Goal: Task Accomplishment & Management: Manage account settings

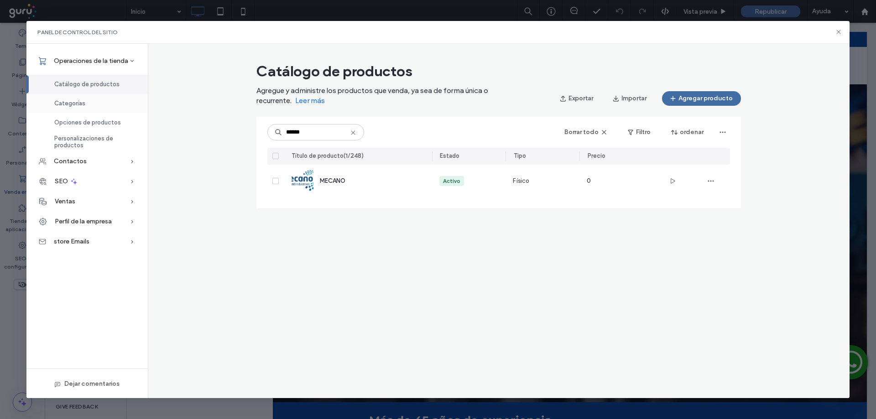
click at [75, 103] on span "Categorías" at bounding box center [69, 103] width 31 height 7
click at [75, 104] on span "Categorías" at bounding box center [69, 103] width 31 height 7
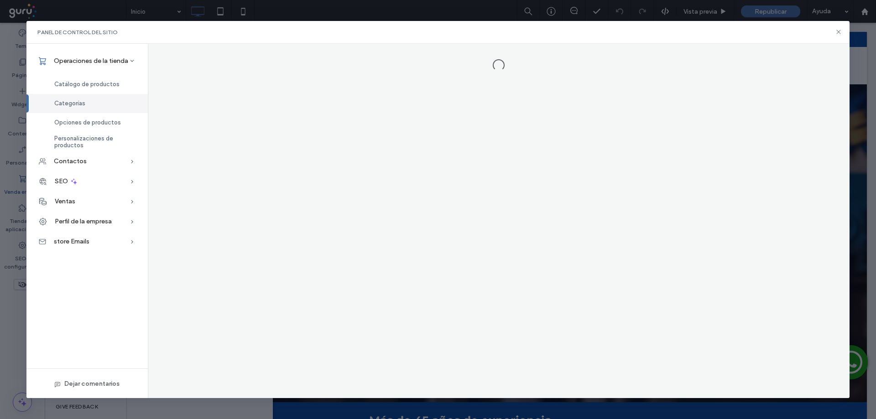
click at [74, 103] on span "Categorías" at bounding box center [69, 103] width 31 height 7
click at [76, 101] on span "Categorías" at bounding box center [69, 103] width 31 height 7
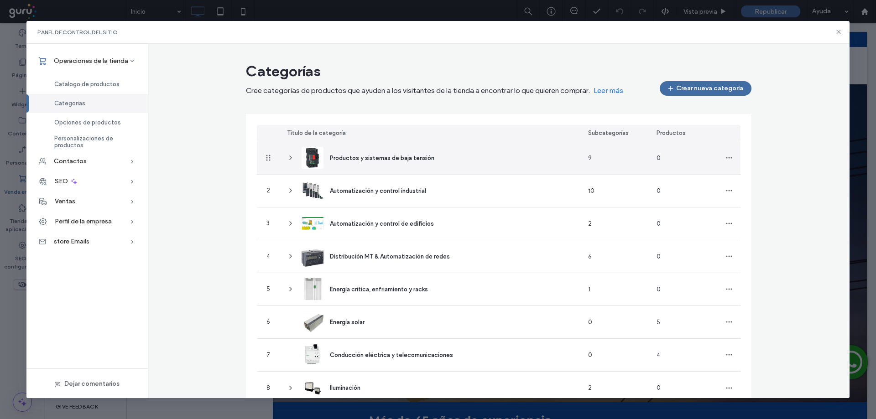
click at [289, 158] on icon at bounding box center [290, 157] width 7 height 7
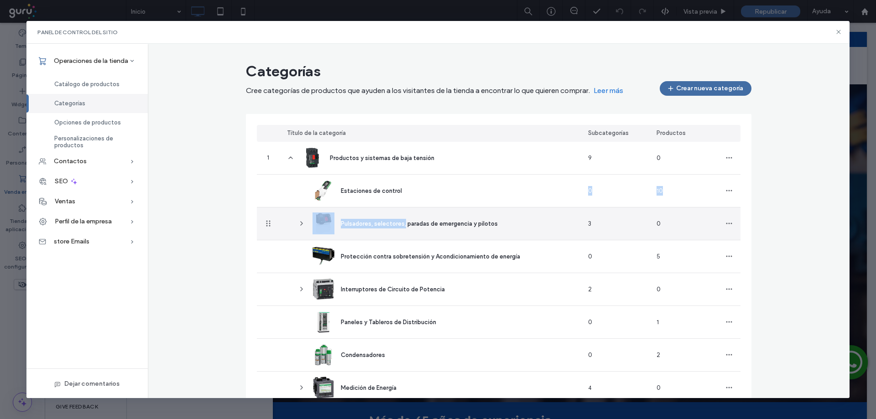
drag, startPoint x: 409, startPoint y: 193, endPoint x: 405, endPoint y: 211, distance: 17.7
click at [405, 211] on section "1 Productos y sistemas de baja tensión 9 0 Estaciones de control 0 10 Pulsadore…" at bounding box center [499, 421] width 484 height 558
click at [503, 221] on div "Pulsadores, selectores, paradas de emergencia y pilotos" at bounding box center [441, 224] width 301 height 32
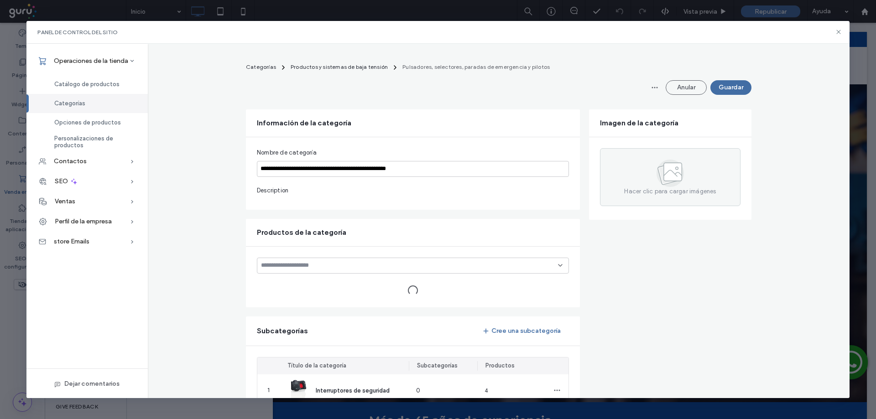
click at [341, 224] on form "**********" at bounding box center [498, 346] width 505 height 475
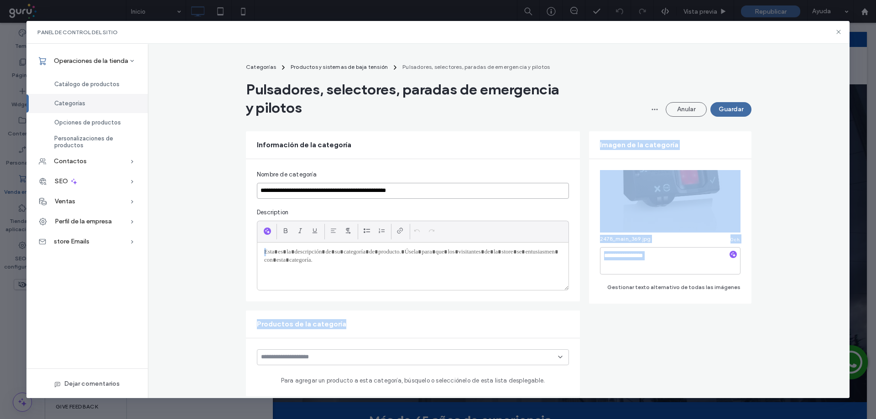
click at [327, 185] on input "**********" at bounding box center [413, 191] width 312 height 16
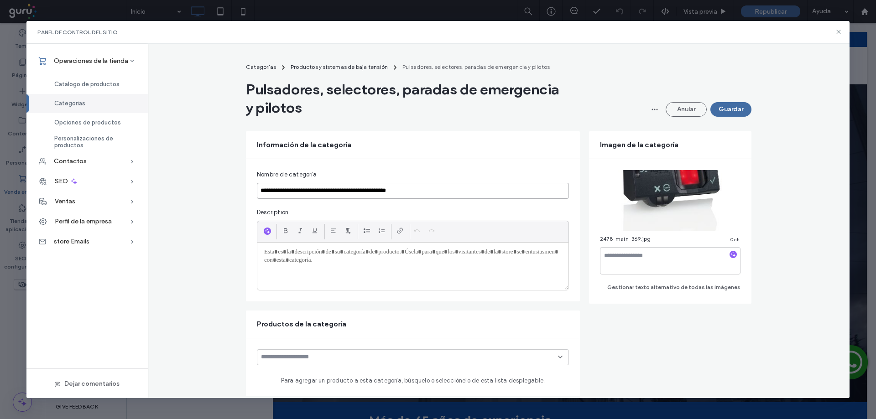
click at [327, 185] on input "**********" at bounding box center [413, 191] width 312 height 16
click at [348, 66] on span "Productos y sistemas de baja tensión" at bounding box center [339, 66] width 97 height 7
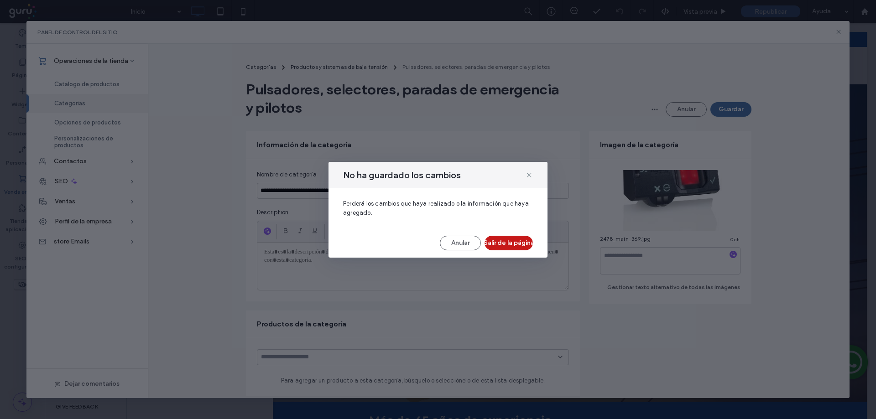
click at [492, 243] on button "Salir de la página" at bounding box center [508, 243] width 48 height 15
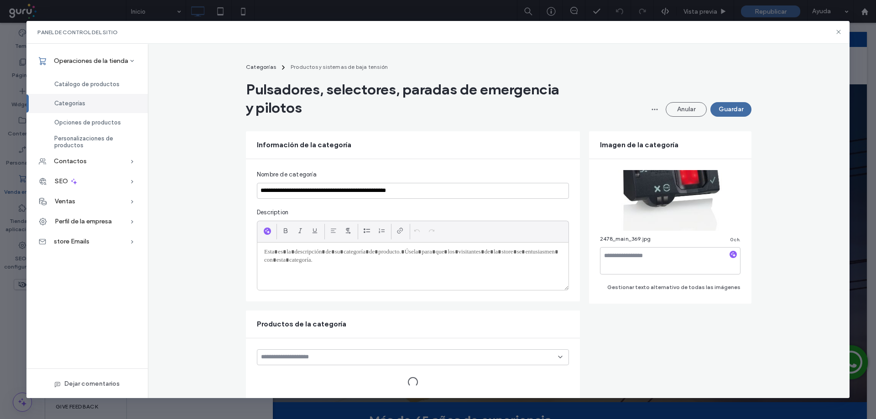
type input "**********"
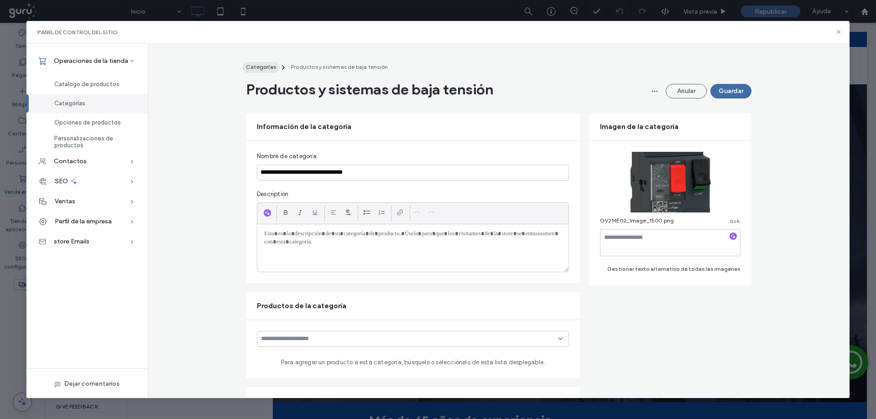
click at [261, 66] on span "Categorías" at bounding box center [261, 66] width 30 height 7
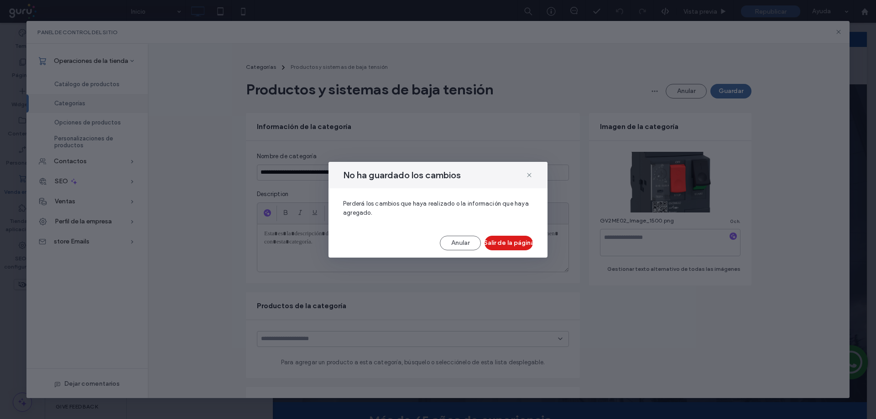
click at [463, 248] on button "Anular" at bounding box center [460, 243] width 41 height 15
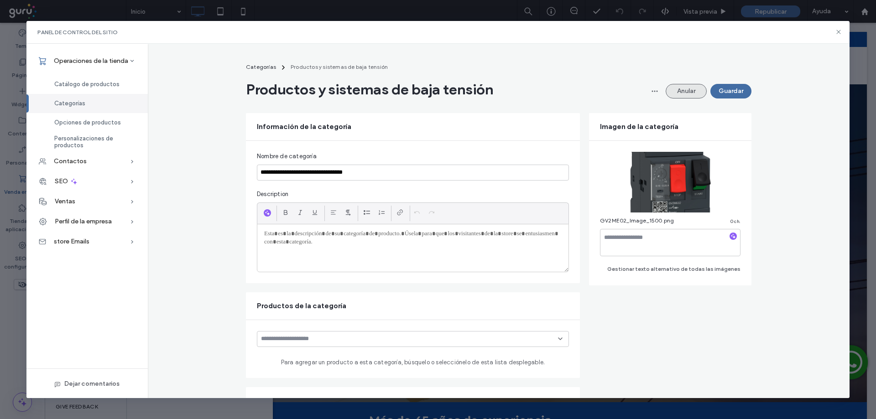
click at [694, 95] on button "Anular" at bounding box center [686, 91] width 41 height 15
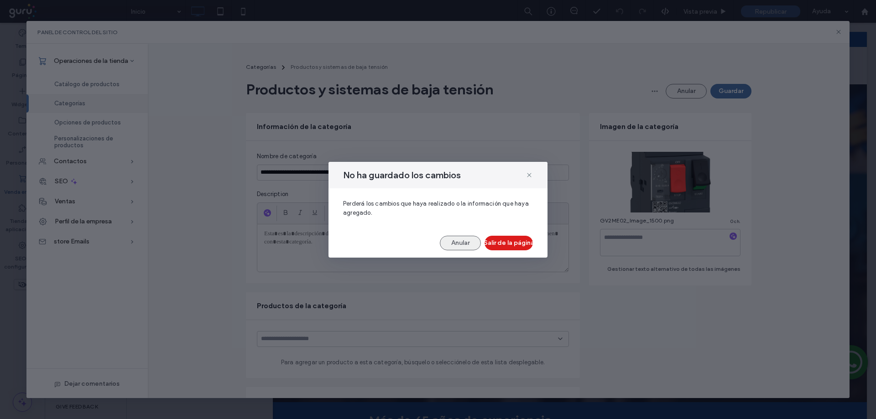
click at [473, 244] on button "Anular" at bounding box center [460, 243] width 41 height 15
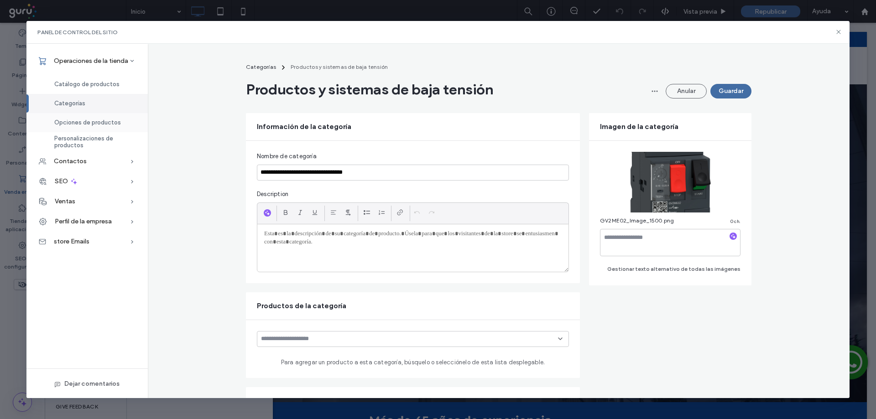
click at [71, 127] on div "Opciones de productos" at bounding box center [86, 122] width 121 height 19
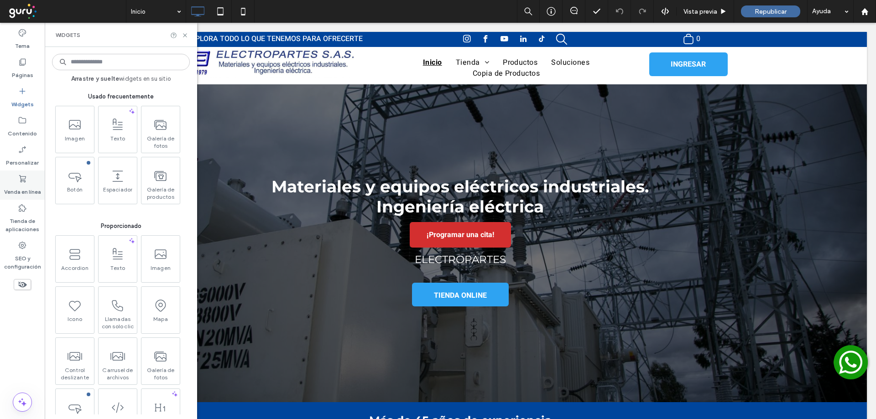
click at [21, 189] on label "Venda en línea" at bounding box center [22, 189] width 37 height 13
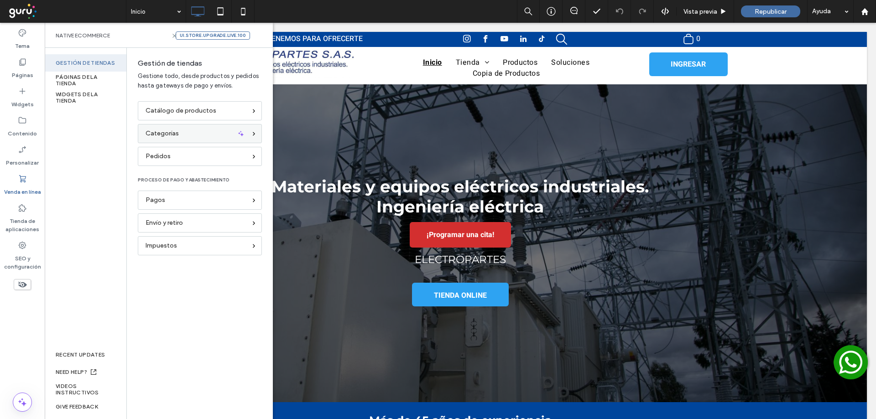
click at [175, 138] on span "Categorías" at bounding box center [162, 134] width 33 height 10
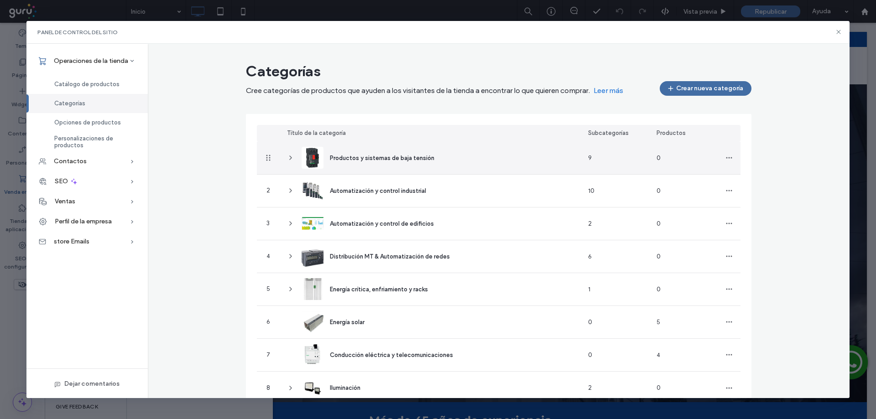
click at [287, 160] on icon at bounding box center [290, 157] width 7 height 7
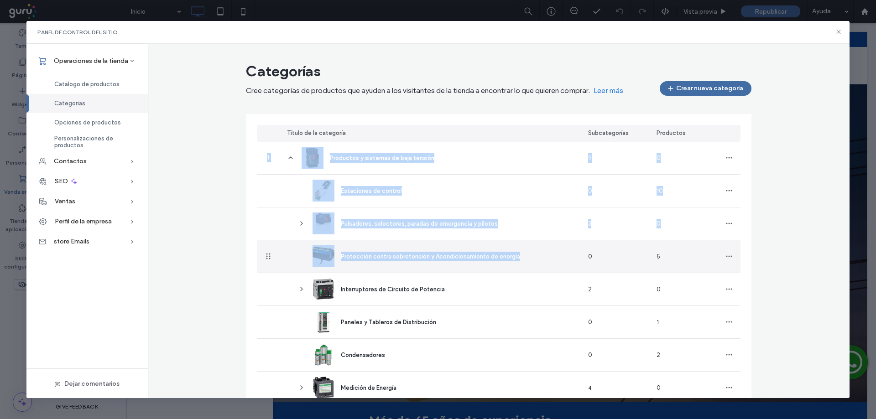
drag, startPoint x: 224, startPoint y: 253, endPoint x: 574, endPoint y: 266, distance: 351.1
click at [565, 266] on div "Categorías Cree categorías de productos que ayuden a los visitantes de la tiend…" at bounding box center [499, 386] width 702 height 656
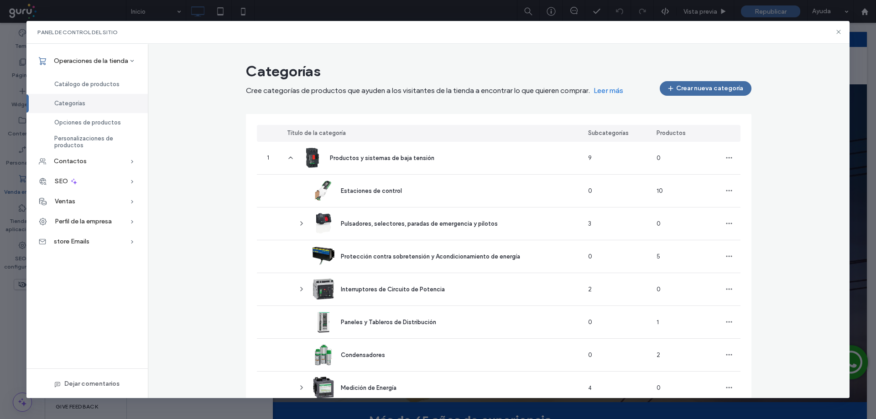
click at [758, 250] on div "Categorías Cree categorías de productos que ayuden a los visitantes de la tiend…" at bounding box center [498, 390] width 527 height 664
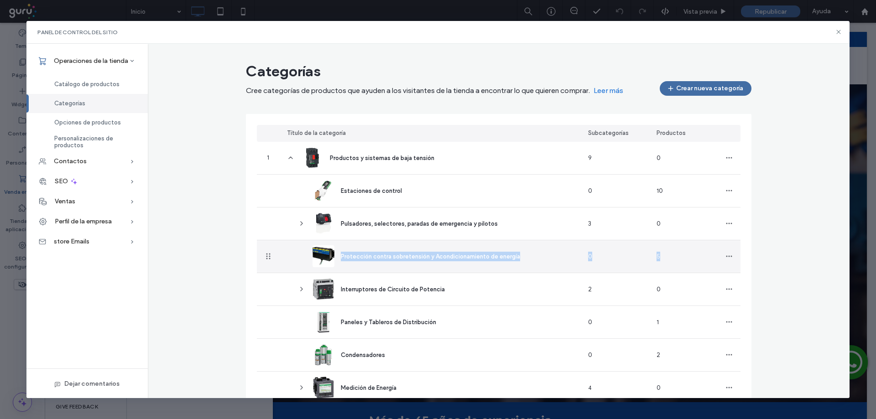
drag, startPoint x: 758, startPoint y: 250, endPoint x: 339, endPoint y: 254, distance: 419.7
click at [339, 254] on div "Categorías Cree categorías de productos que ayuden a los visitantes de la tiend…" at bounding box center [498, 390] width 527 height 664
copy div "Protección contra sobretensión y Acondicionamiento de energía 0 5"
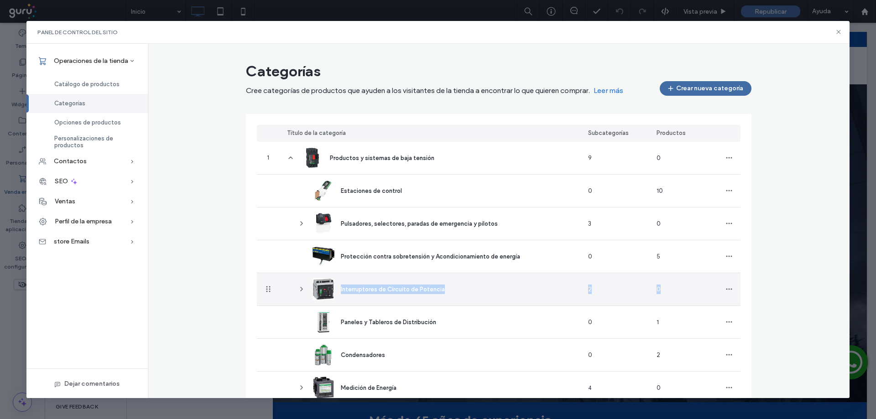
drag, startPoint x: 739, startPoint y: 295, endPoint x: 336, endPoint y: 288, distance: 403.4
click at [336, 288] on div "Categorías Cree categorías de productos que ayuden a los visitantes de la tiend…" at bounding box center [498, 390] width 527 height 664
copy div "Interruptores de Circuito de Potencia 2 0"
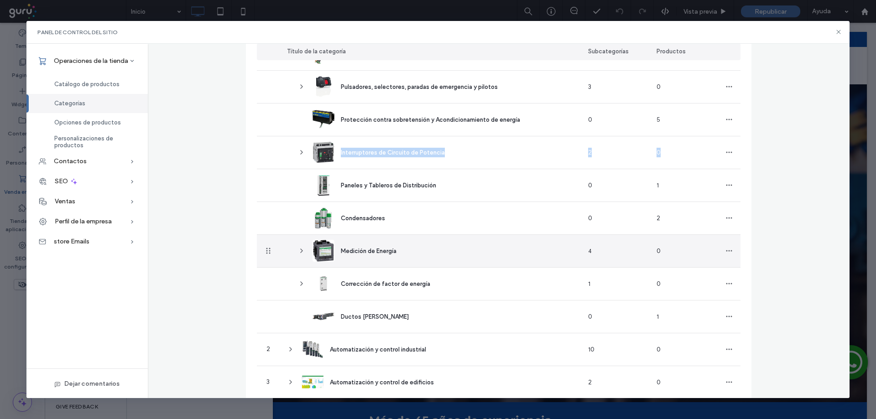
scroll to position [91, 0]
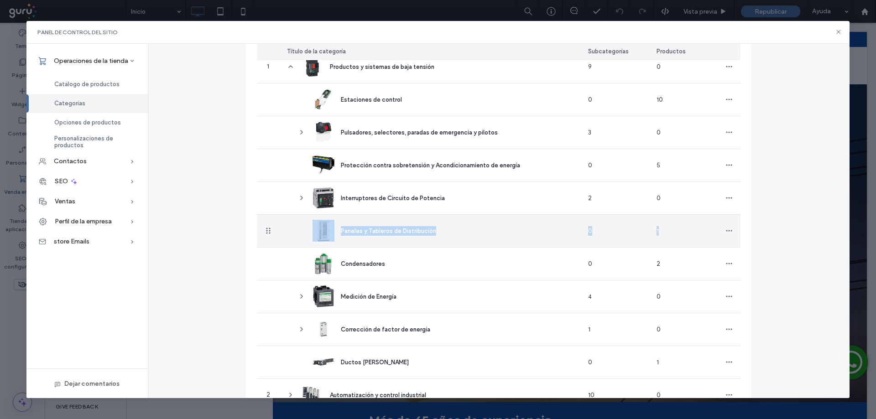
drag, startPoint x: 756, startPoint y: 227, endPoint x: 332, endPoint y: 226, distance: 424.3
click at [332, 226] on div "Categorías Cree categorías de productos que ayuden a los visitantes de la tiend…" at bounding box center [498, 299] width 527 height 664
copy div "Paneles y Tableros de Distribución 0 1"
click at [656, 230] on span "1" at bounding box center [657, 231] width 2 height 7
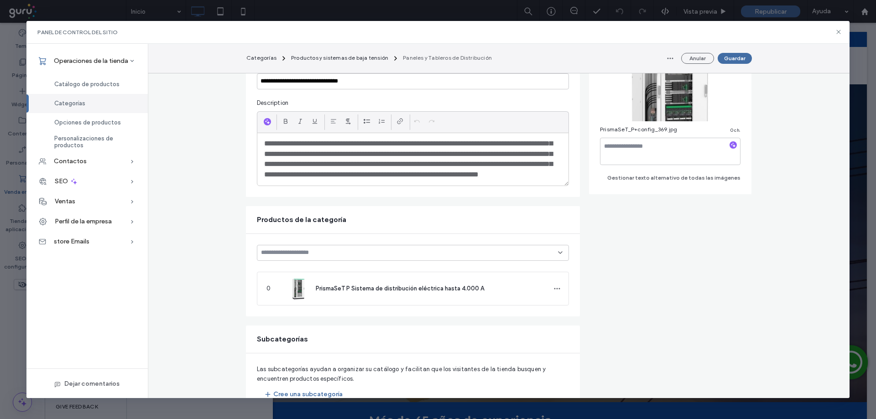
scroll to position [76, 0]
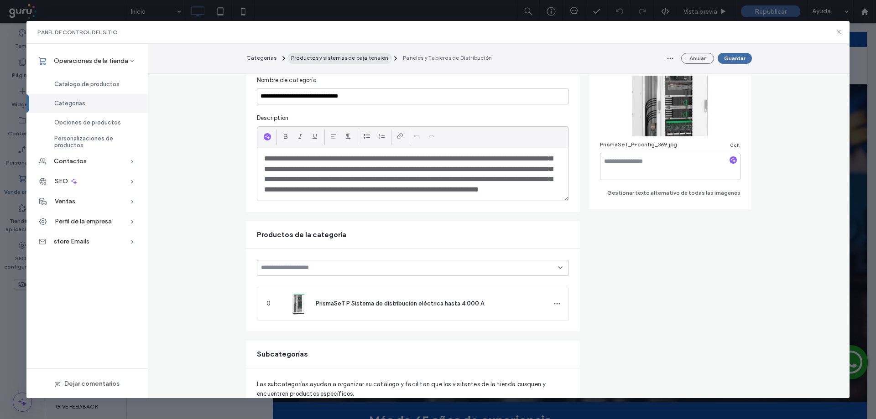
click at [314, 58] on span "Productos y sistemas de baja tensión" at bounding box center [339, 57] width 97 height 7
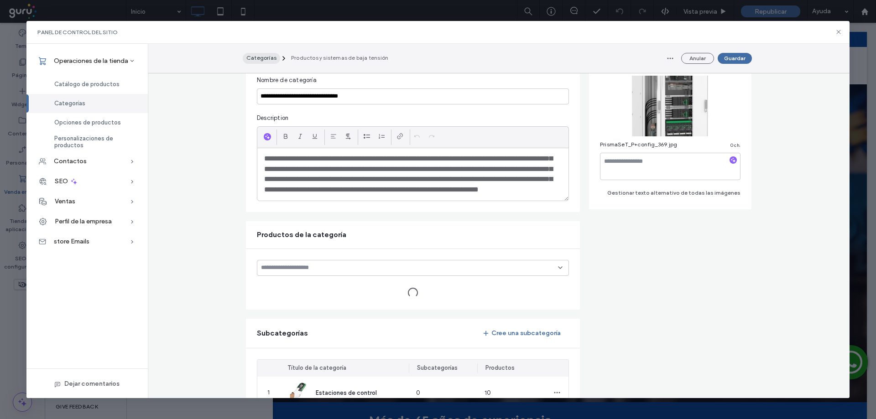
type input "**********"
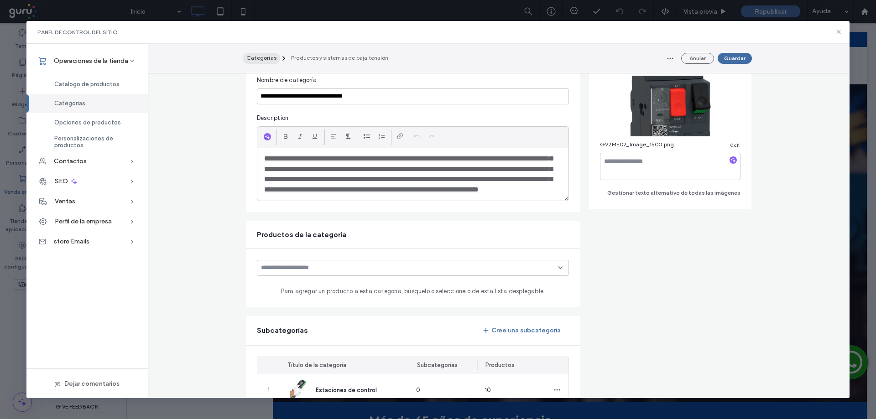
click at [262, 59] on span "Categorías" at bounding box center [261, 57] width 30 height 7
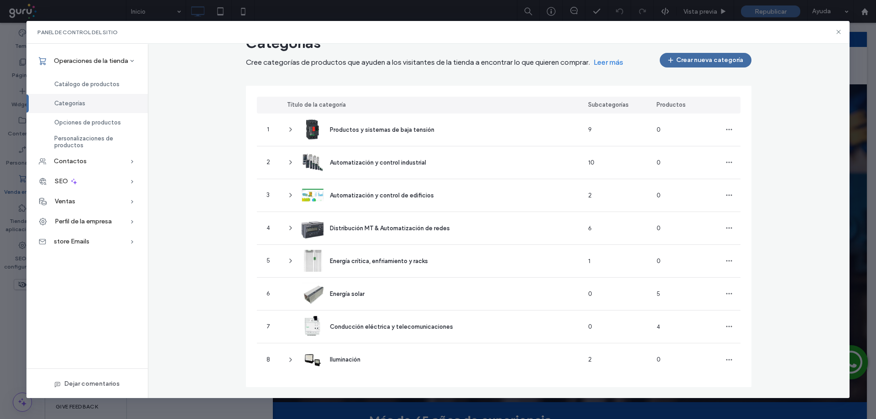
scroll to position [28, 0]
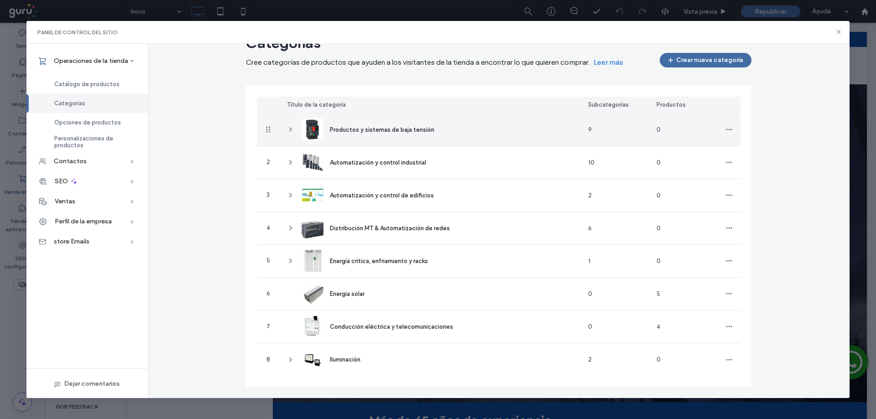
click at [287, 130] on icon at bounding box center [290, 129] width 7 height 7
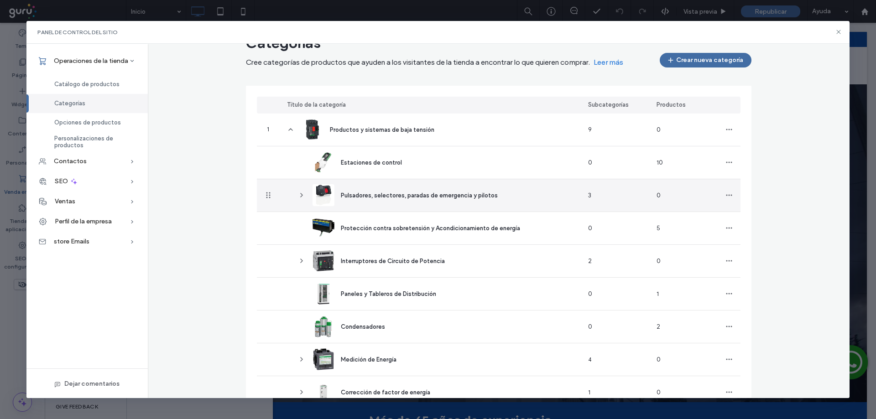
scroll to position [76, 0]
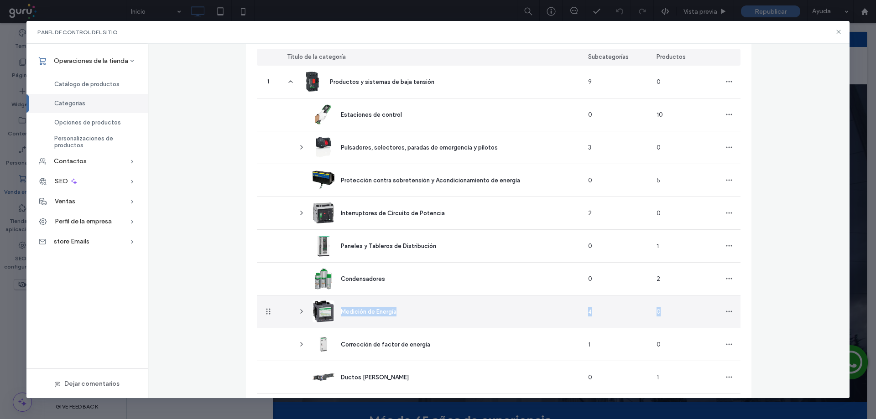
drag, startPoint x: 758, startPoint y: 309, endPoint x: 338, endPoint y: 307, distance: 420.2
click at [338, 307] on div "Categorías Cree categorías de productos que ayuden a los visitantes de la tiend…" at bounding box center [498, 314] width 527 height 664
copy div "Medición de Energía 4 0"
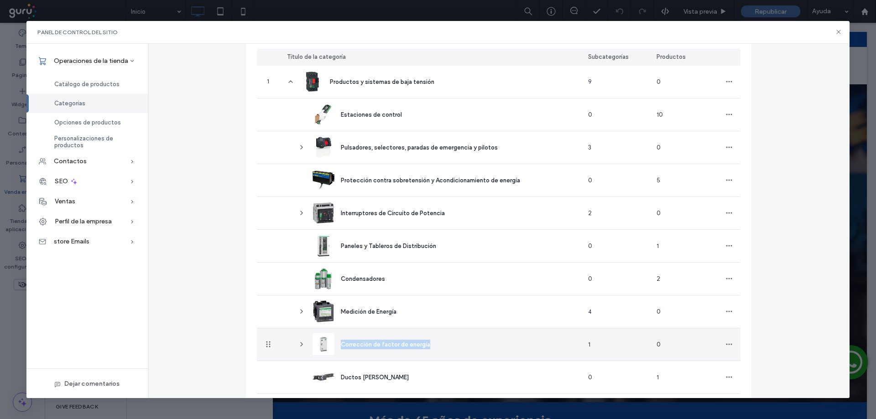
drag, startPoint x: 434, startPoint y: 347, endPoint x: 337, endPoint y: 344, distance: 97.2
click at [337, 344] on div "Corrección de factor de energía" at bounding box center [441, 344] width 301 height 32
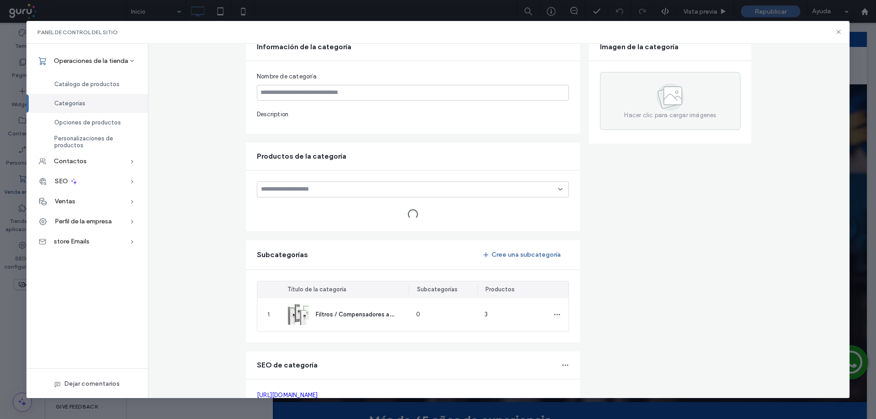
copy span "Corrección de factor de energía"
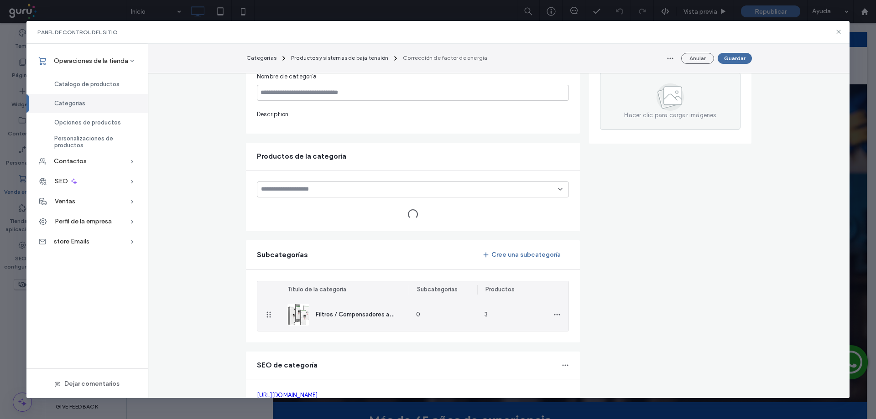
type input "**********"
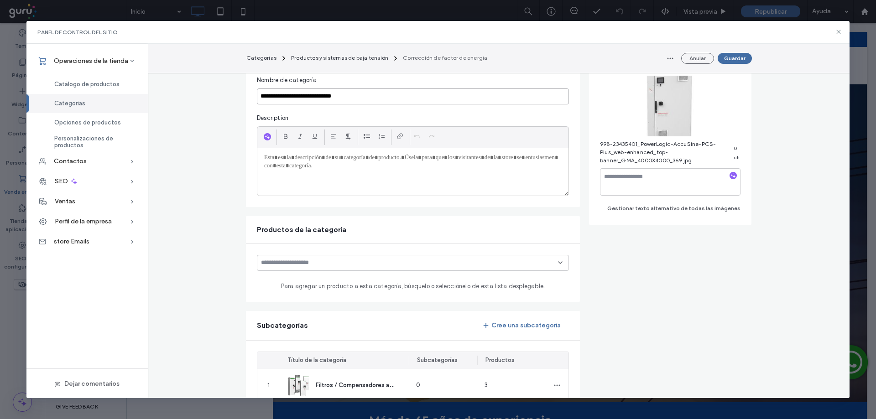
click at [324, 95] on input "**********" at bounding box center [413, 97] width 312 height 16
click at [268, 57] on span "Categorías" at bounding box center [261, 57] width 30 height 7
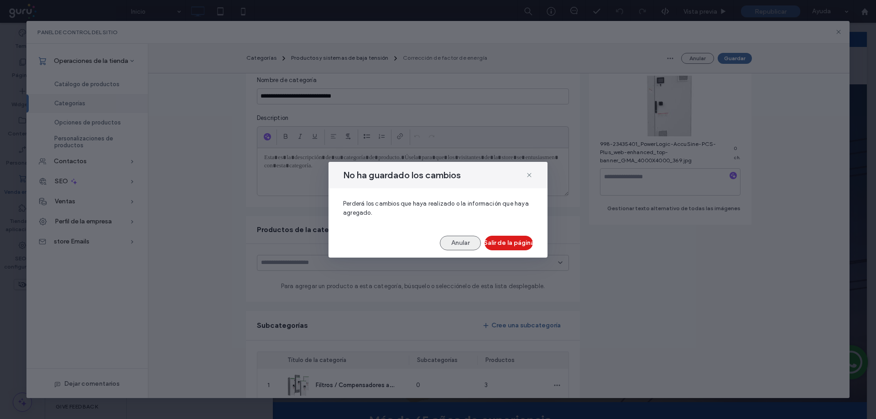
click at [455, 240] on button "Anular" at bounding box center [460, 243] width 41 height 15
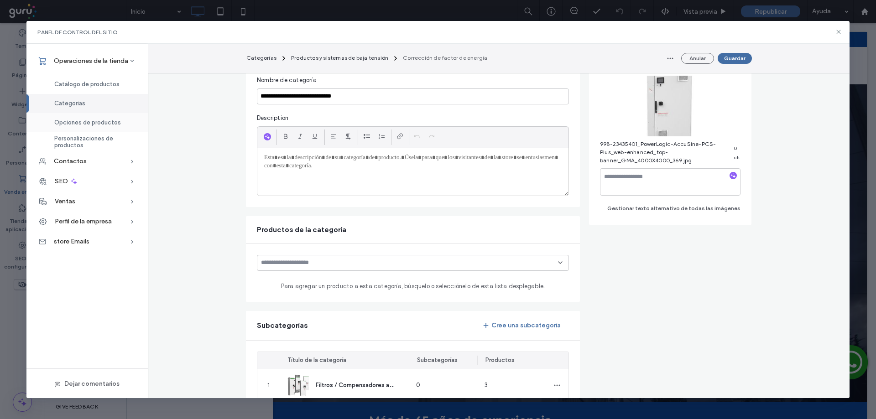
click at [83, 121] on span "Opciones de productos" at bounding box center [87, 122] width 67 height 7
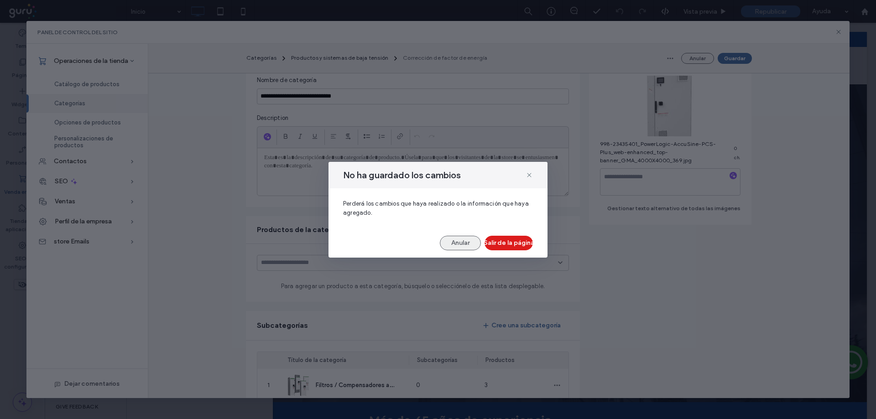
click at [460, 245] on button "Anular" at bounding box center [460, 243] width 41 height 15
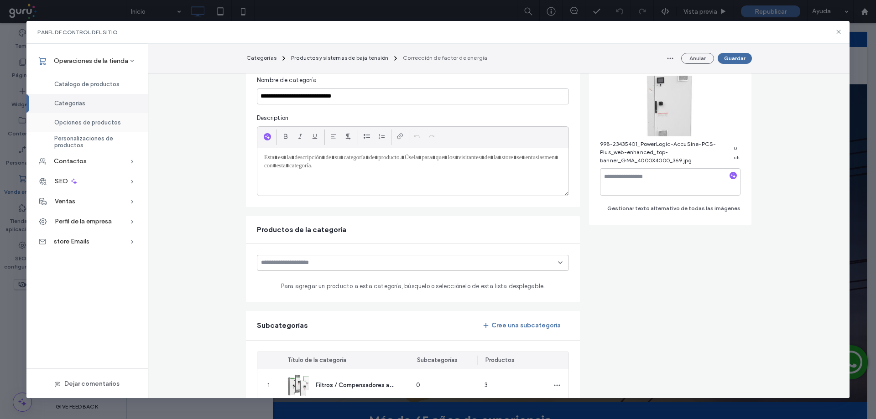
click at [63, 116] on div "Opciones de productos" at bounding box center [86, 122] width 121 height 19
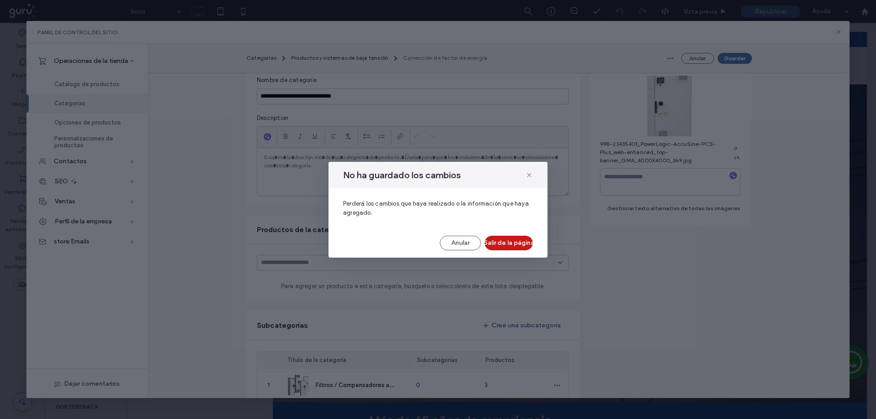
click at [517, 239] on button "Salir de la página" at bounding box center [508, 243] width 48 height 15
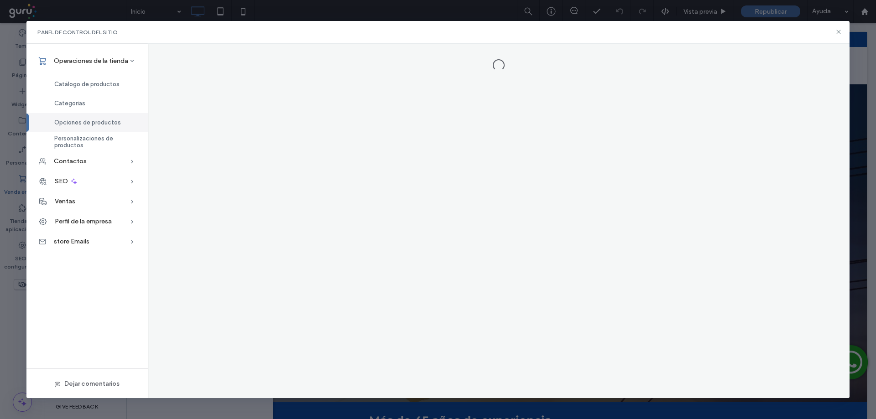
scroll to position [0, 0]
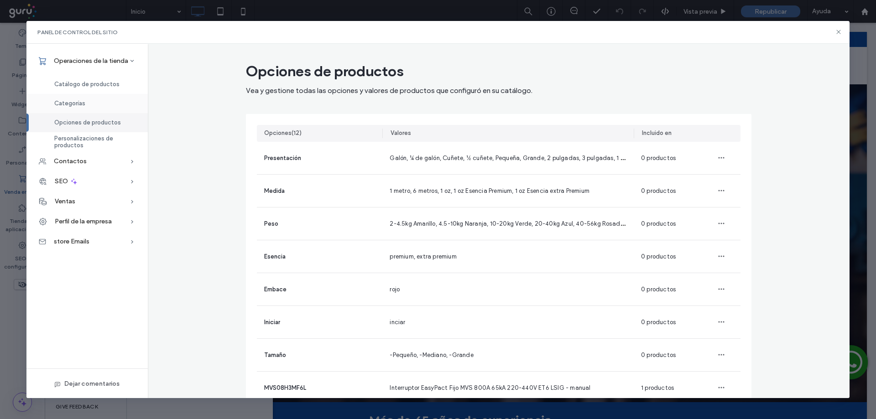
click at [96, 104] on div "Categorías" at bounding box center [86, 103] width 121 height 19
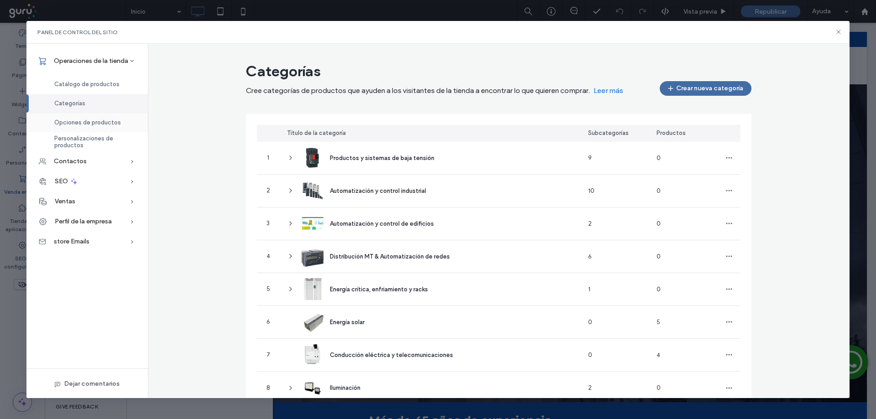
click at [65, 118] on div "Opciones de productos" at bounding box center [86, 122] width 121 height 19
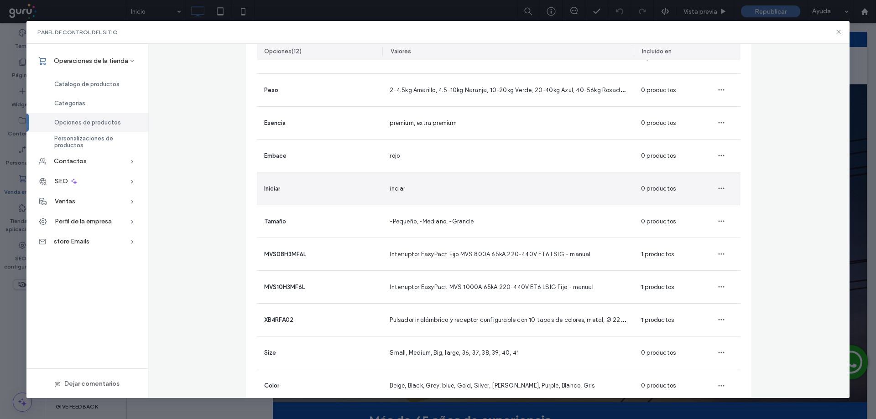
scroll to position [160, 0]
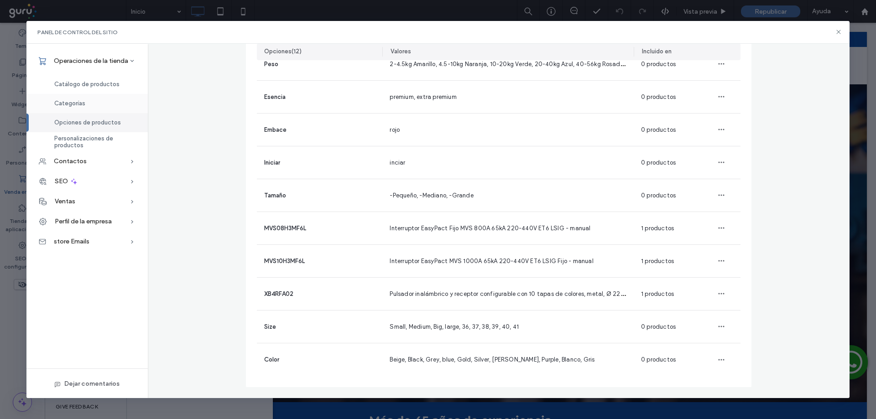
click at [89, 98] on div "Categorías" at bounding box center [86, 103] width 121 height 19
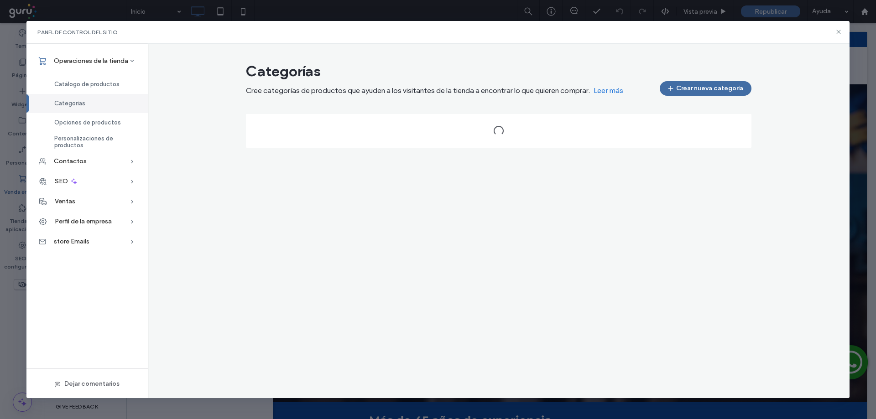
scroll to position [0, 0]
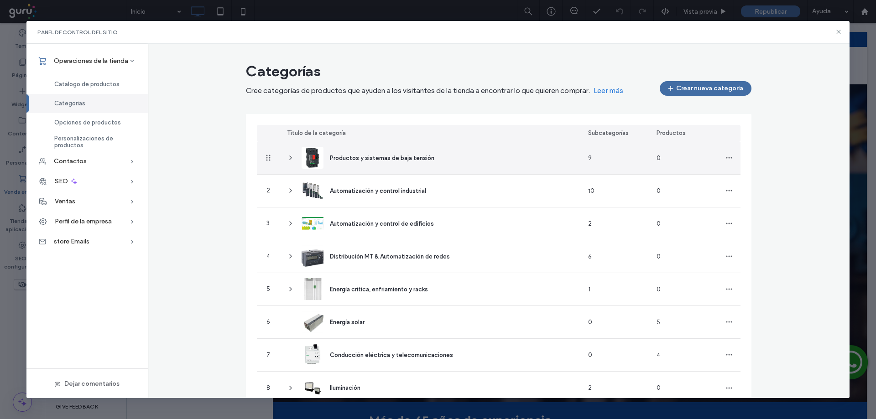
click at [287, 158] on icon at bounding box center [290, 157] width 7 height 7
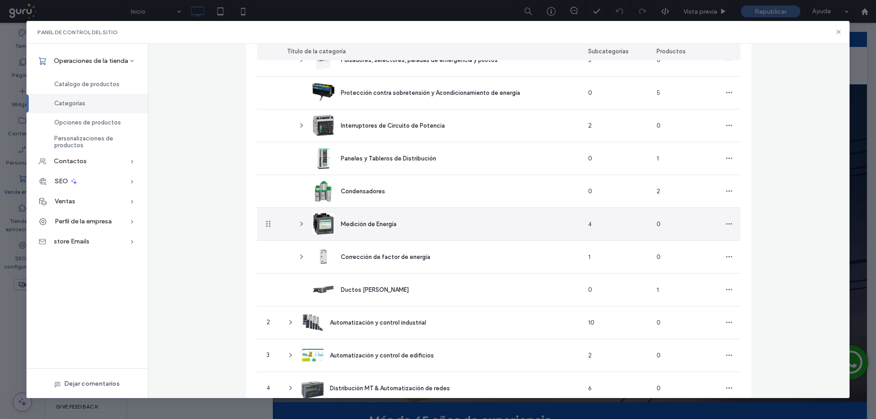
scroll to position [167, 0]
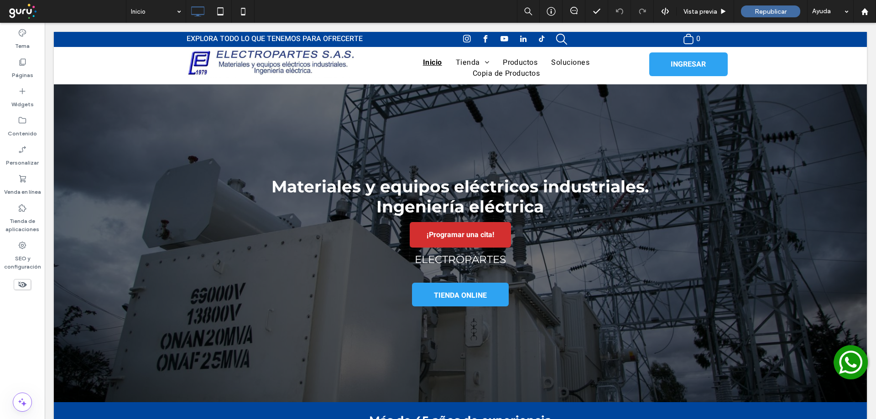
drag, startPoint x: 472, startPoint y: 343, endPoint x: 237, endPoint y: 194, distance: 277.8
drag, startPoint x: 4, startPoint y: 179, endPoint x: 11, endPoint y: 179, distance: 7.8
click at [5, 179] on div "Venda en línea" at bounding box center [22, 185] width 45 height 29
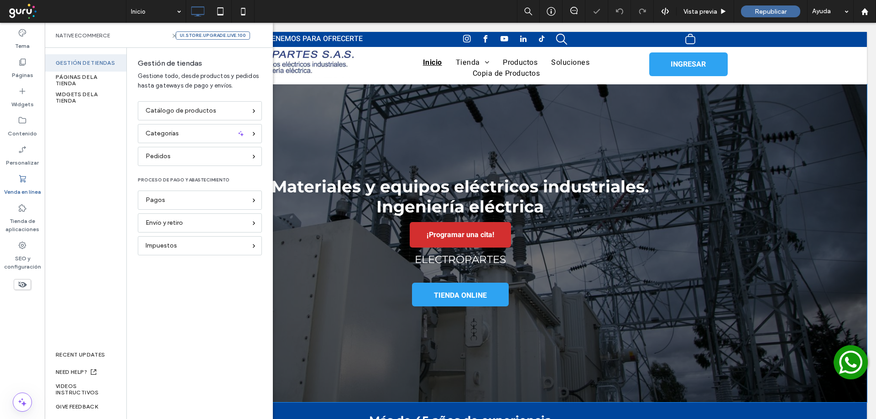
scroll to position [0, 0]
click at [175, 115] on span "Catálogo de productos" at bounding box center [181, 111] width 71 height 10
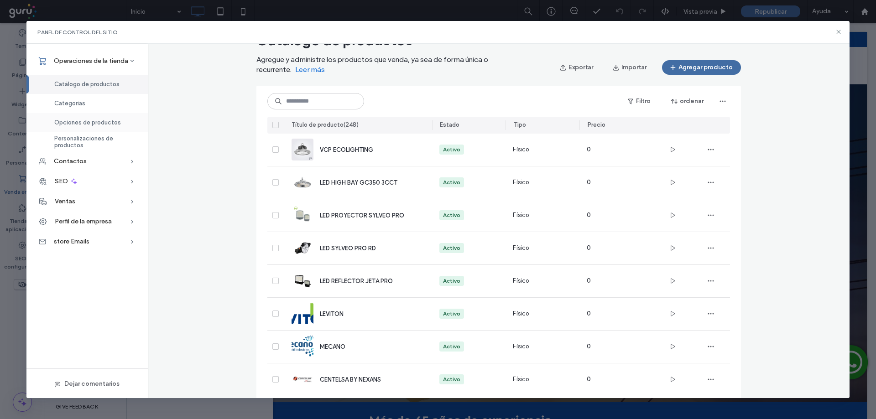
scroll to position [61, 0]
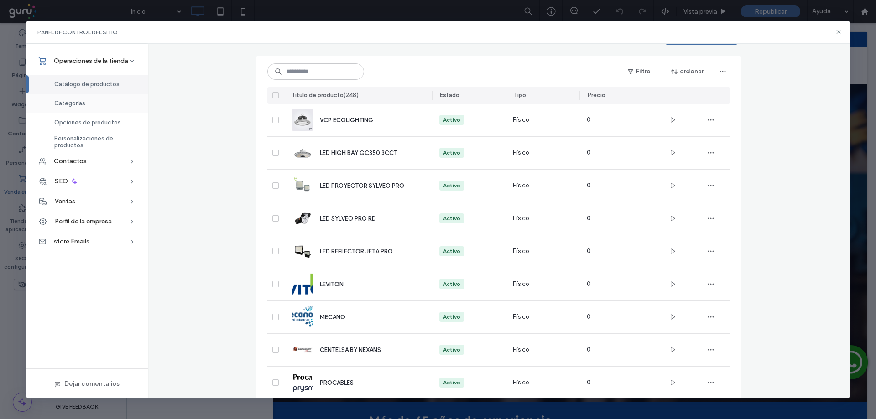
click at [68, 107] on span "Categorías" at bounding box center [69, 103] width 31 height 7
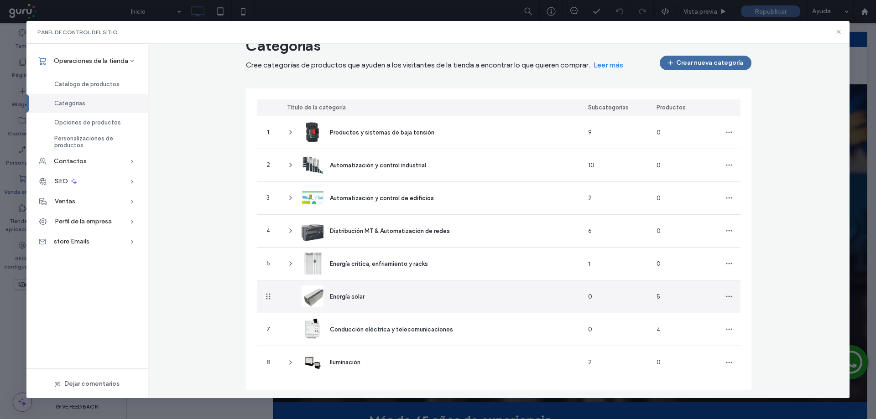
scroll to position [28, 0]
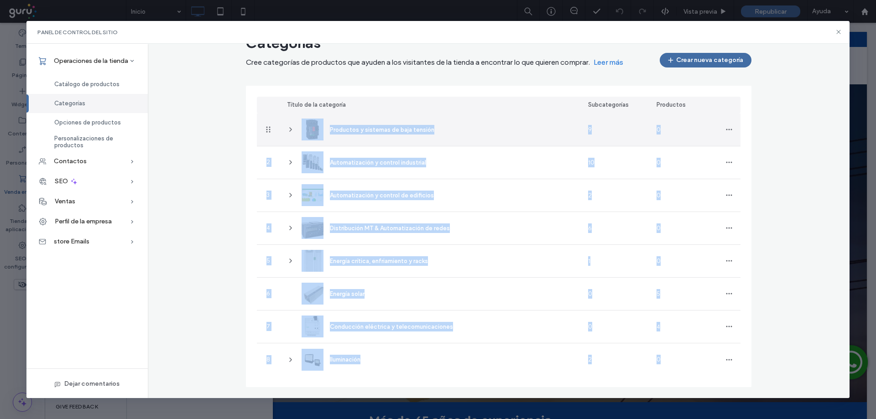
drag, startPoint x: 746, startPoint y: 366, endPoint x: 264, endPoint y: 133, distance: 535.4
click at [264, 133] on div "Título de la categoría Subcategorías Productos Productos y sistemas de baja ten…" at bounding box center [498, 237] width 505 height 302
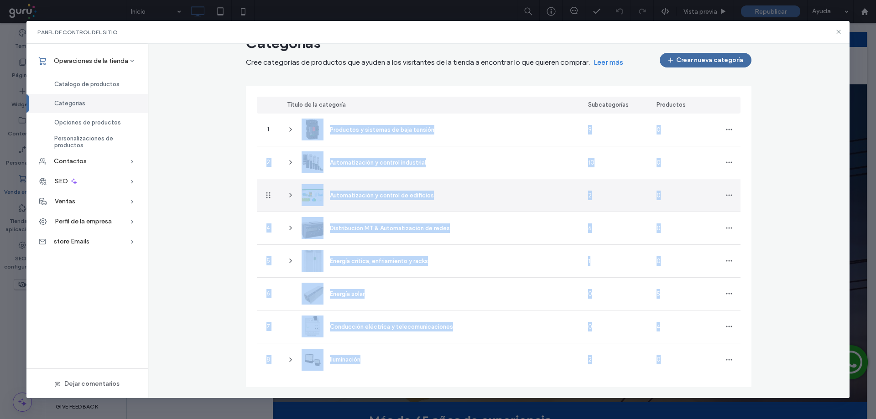
copy section "Productos y sistemas de baja tensión 9 0 2 Automatización y control industrial …"
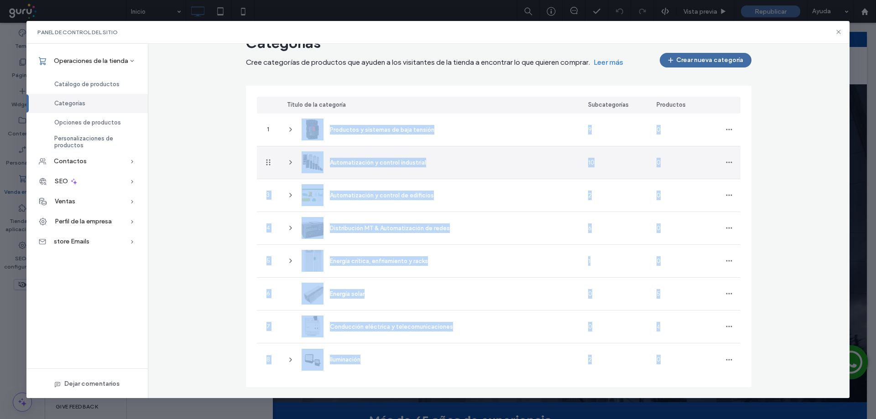
click at [288, 163] on icon at bounding box center [290, 162] width 7 height 7
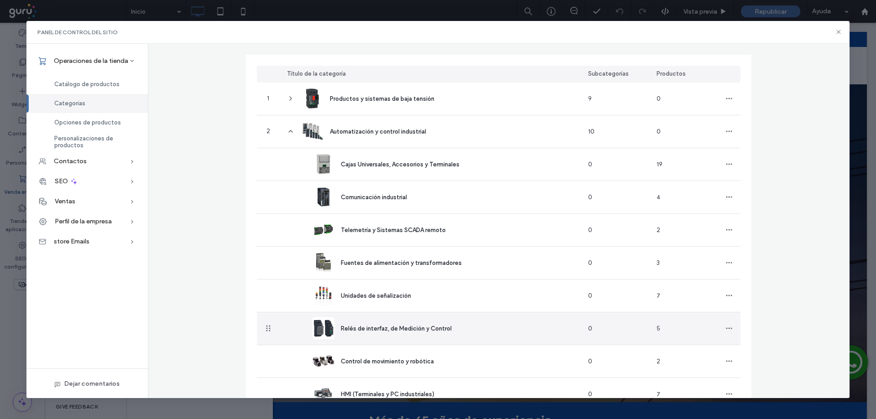
scroll to position [59, 0]
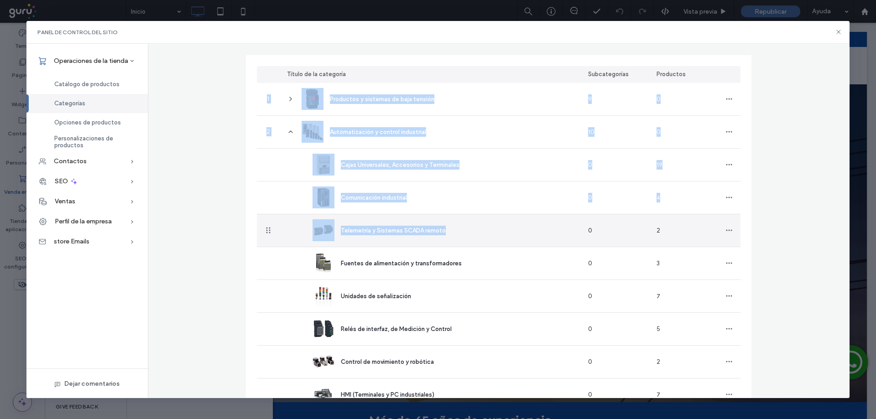
drag, startPoint x: 227, startPoint y: 166, endPoint x: 448, endPoint y: 218, distance: 226.4
click at [448, 218] on div "Categorías Cree categorías de productos que ayuden a los visitantes de la tiend…" at bounding box center [499, 344] width 702 height 689
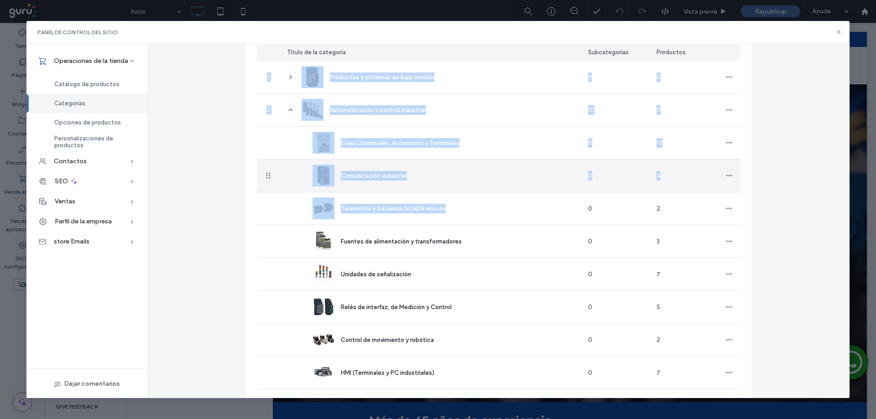
scroll to position [135, 0]
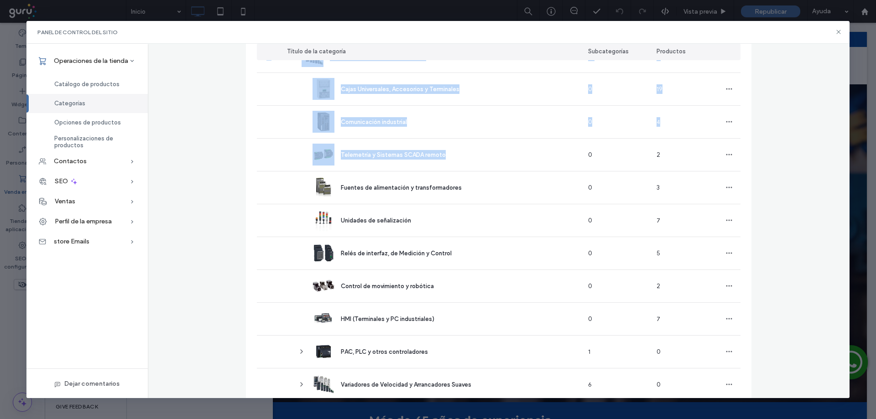
click at [221, 169] on div "Categorías Cree categorías de productos que ayuden a los visitantes de la tiend…" at bounding box center [499, 268] width 702 height 689
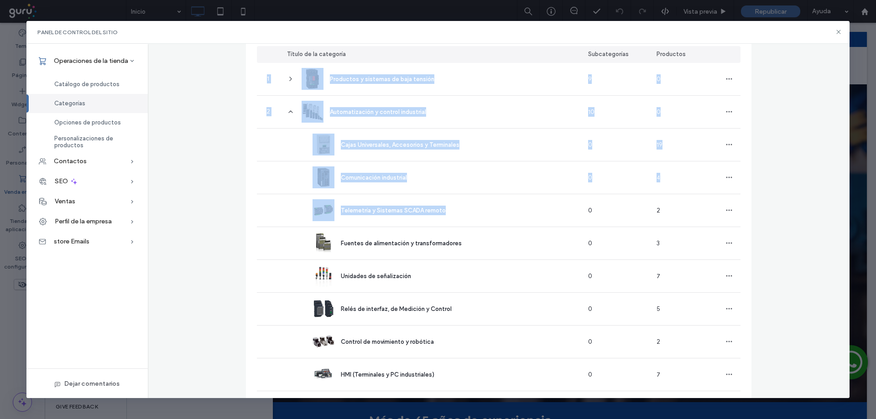
scroll to position [74, 0]
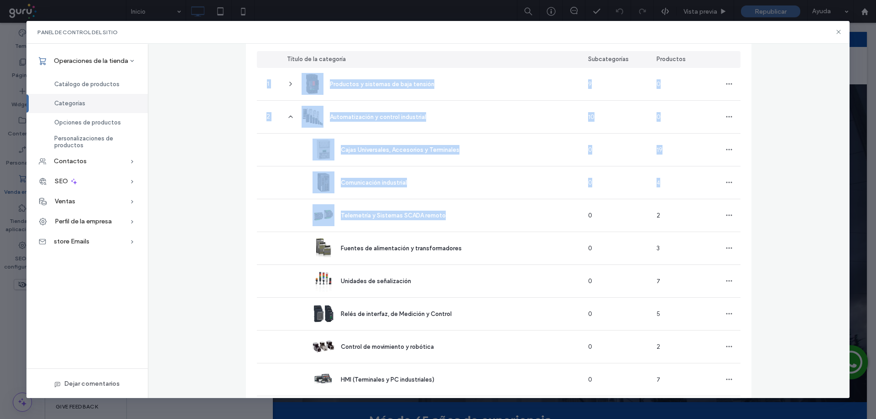
click at [228, 149] on div "Categorías Cree categorías de productos que ayuden a los visitantes de la tiend…" at bounding box center [499, 328] width 702 height 689
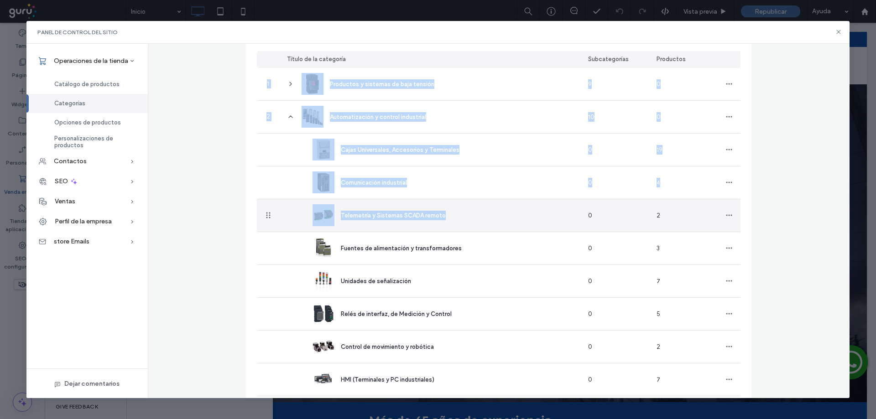
drag, startPoint x: 237, startPoint y: 140, endPoint x: 477, endPoint y: 221, distance: 252.9
click at [477, 221] on div "Categorías Cree categorías de productos que ayuden a los visitantes de la tiend…" at bounding box center [498, 332] width 527 height 697
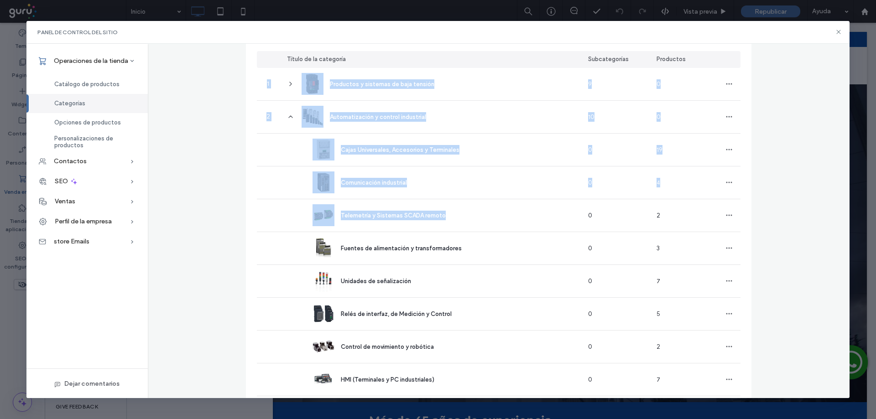
click at [240, 149] on div "Categorías Cree categorías de productos que ayuden a los visitantes de la tiend…" at bounding box center [498, 332] width 527 height 697
click at [227, 151] on div "Categorías Cree categorías de productos que ayuden a los visitantes de la tiend…" at bounding box center [499, 328] width 702 height 689
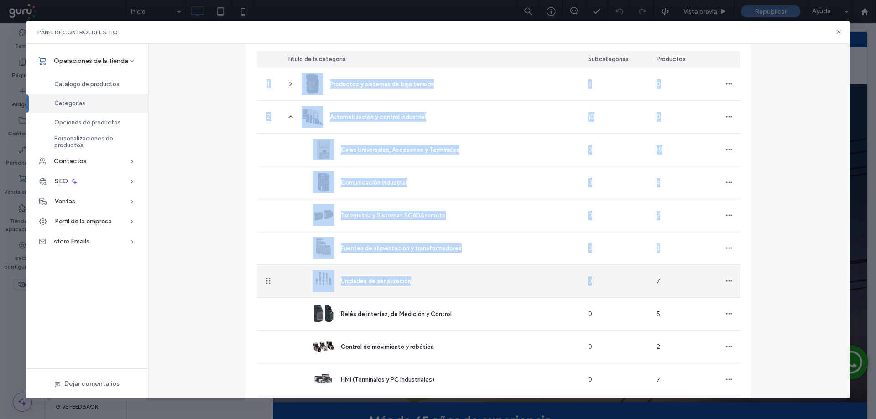
drag, startPoint x: 247, startPoint y: 151, endPoint x: 639, endPoint y: 283, distance: 413.3
click at [622, 286] on div "Título de la categoría Subcategorías Productos 1 Productos y sistemas de baja t…" at bounding box center [498, 355] width 505 height 630
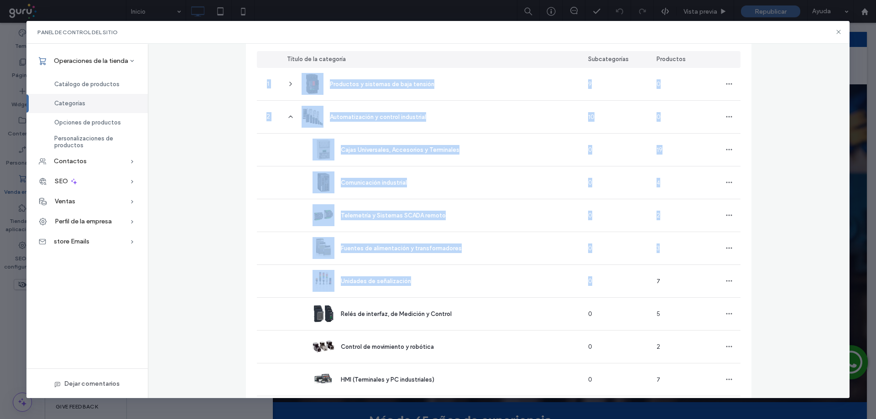
click at [775, 145] on div "Categorías Cree categorías de productos que ayuden a los visitantes de la tiend…" at bounding box center [499, 328] width 702 height 689
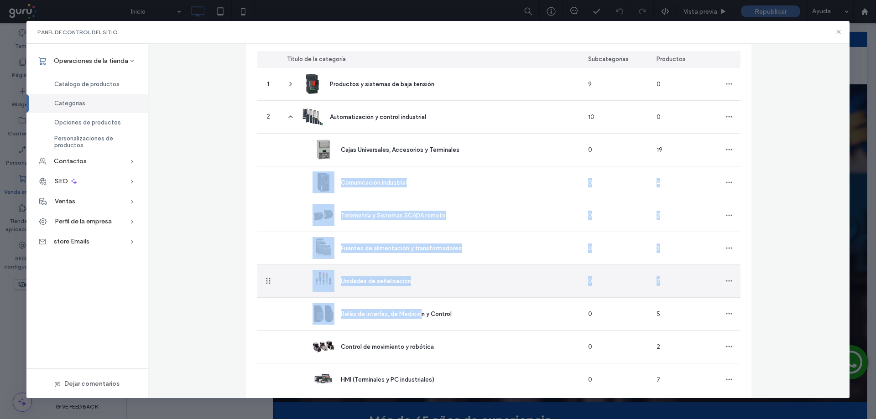
drag, startPoint x: 759, startPoint y: 148, endPoint x: 414, endPoint y: 298, distance: 375.7
click at [417, 298] on div "Categorías Cree categorías de productos que ayuden a los visitantes de la tiend…" at bounding box center [498, 332] width 527 height 697
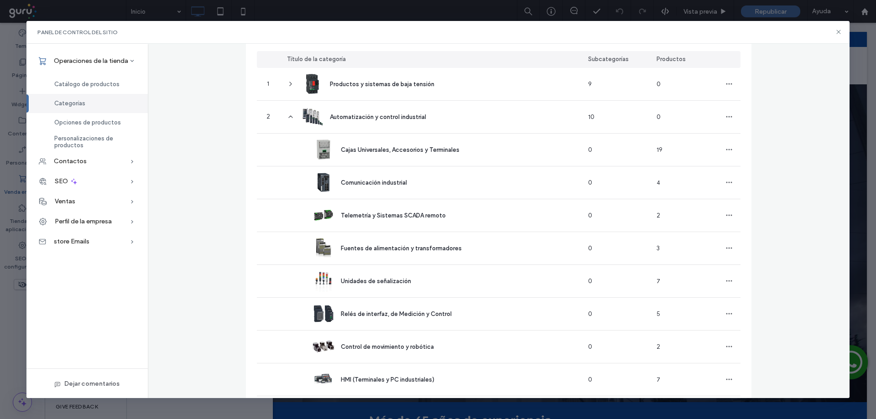
click at [253, 153] on div "Título de la categoría Subcategorías Productos 1 Productos y sistemas de baja t…" at bounding box center [498, 355] width 505 height 630
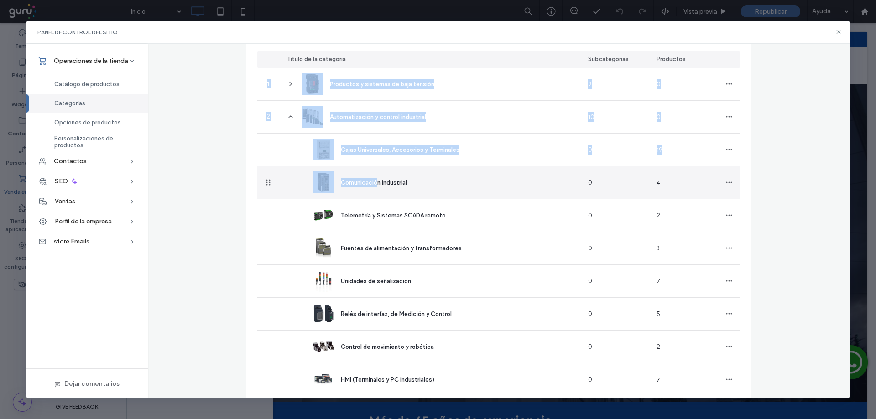
drag, startPoint x: 251, startPoint y: 153, endPoint x: 376, endPoint y: 173, distance: 126.2
click at [376, 173] on div "Título de la categoría Subcategorías Productos 1 Productos y sistemas de baja t…" at bounding box center [498, 355] width 505 height 630
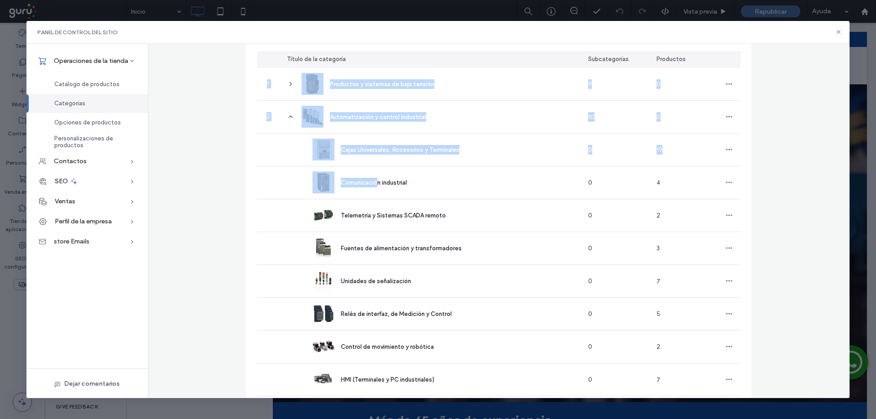
click at [229, 172] on div "Categorías Cree categorías de productos que ayuden a los visitantes de la tiend…" at bounding box center [499, 328] width 702 height 689
click at [226, 112] on div "Categorías Cree categorías de productos que ayuden a los visitantes de la tiend…" at bounding box center [499, 328] width 702 height 689
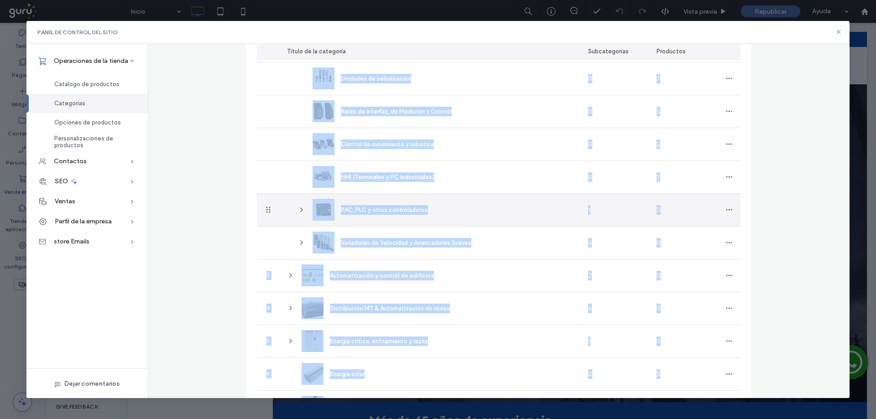
scroll to position [317, 0]
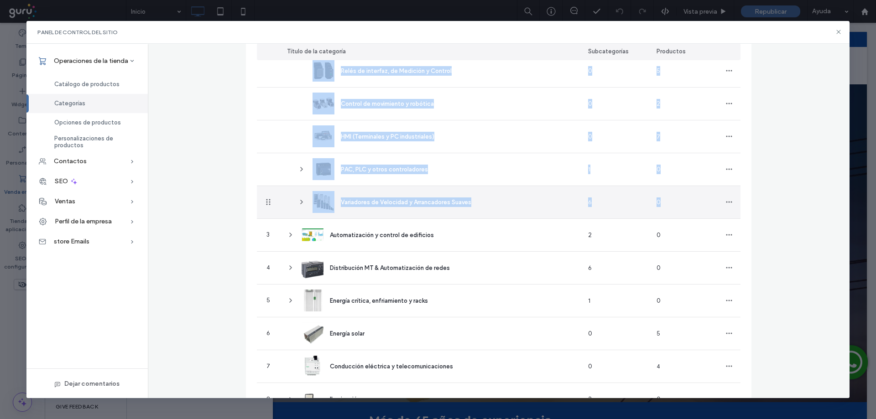
drag, startPoint x: 249, startPoint y: 98, endPoint x: 733, endPoint y: 199, distance: 495.0
click at [733, 199] on div "Categorías Cree categorías de productos que ayuden a los visitantes de la tiend…" at bounding box center [499, 85] width 702 height 689
copy div "1 Productos y sistemas de baja tensión 9 0 2 Automatización y control industria…"
